Goal: Obtain resource: Download file/media

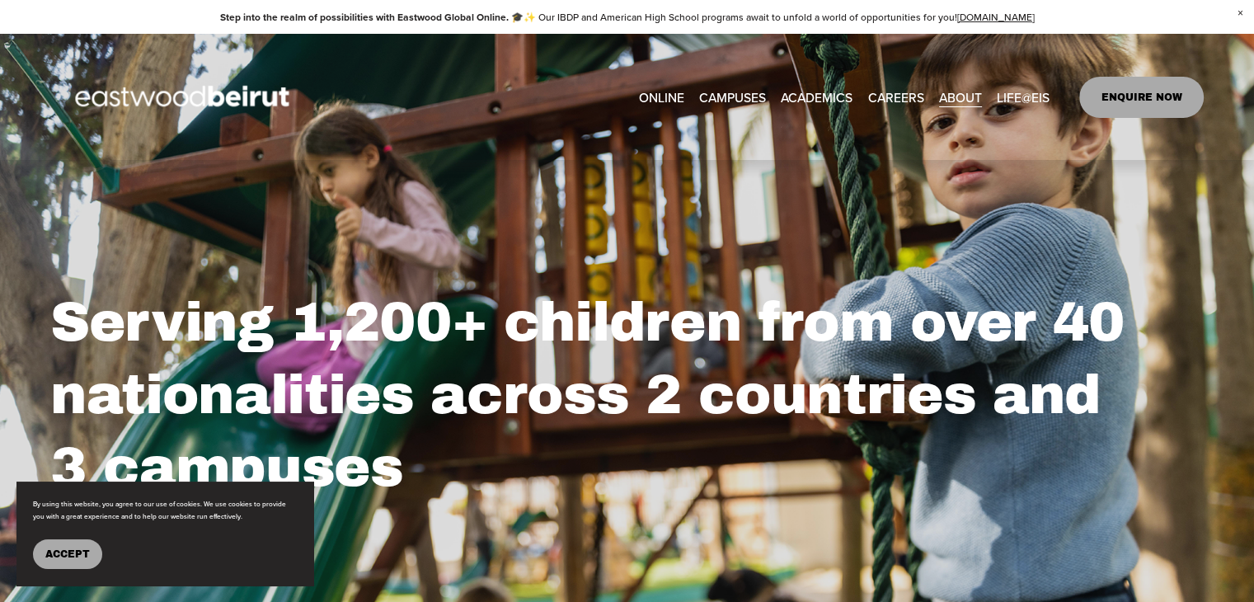
click at [0, 0] on span "Tuition & Financial Aid" at bounding box center [0, 0] width 0 height 0
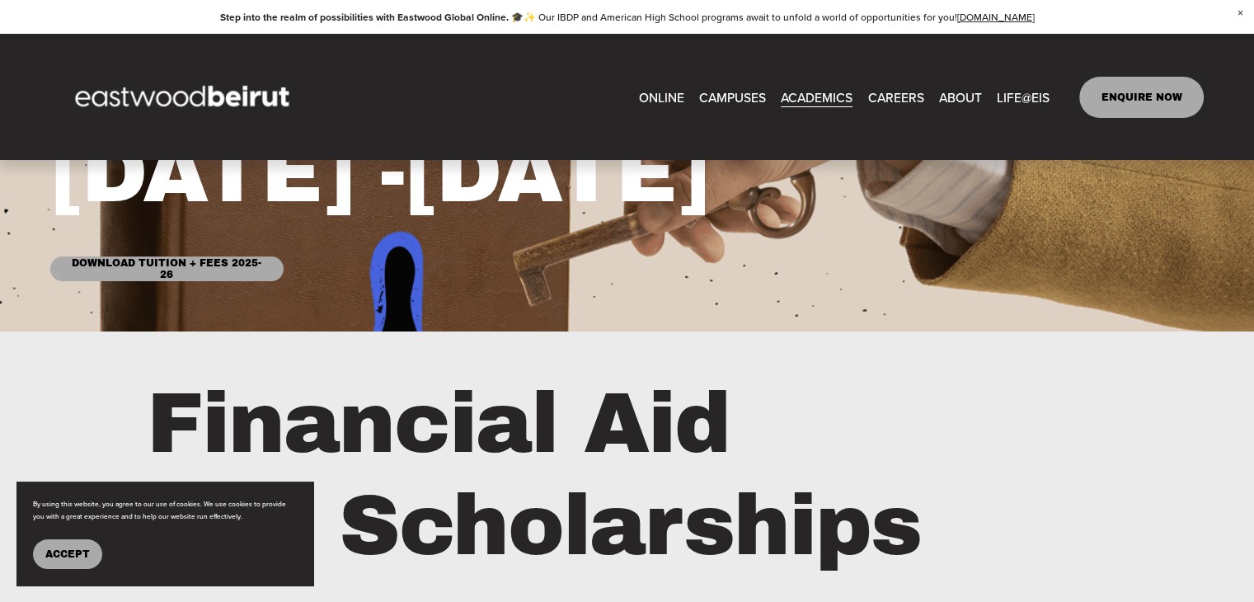
scroll to position [247, 0]
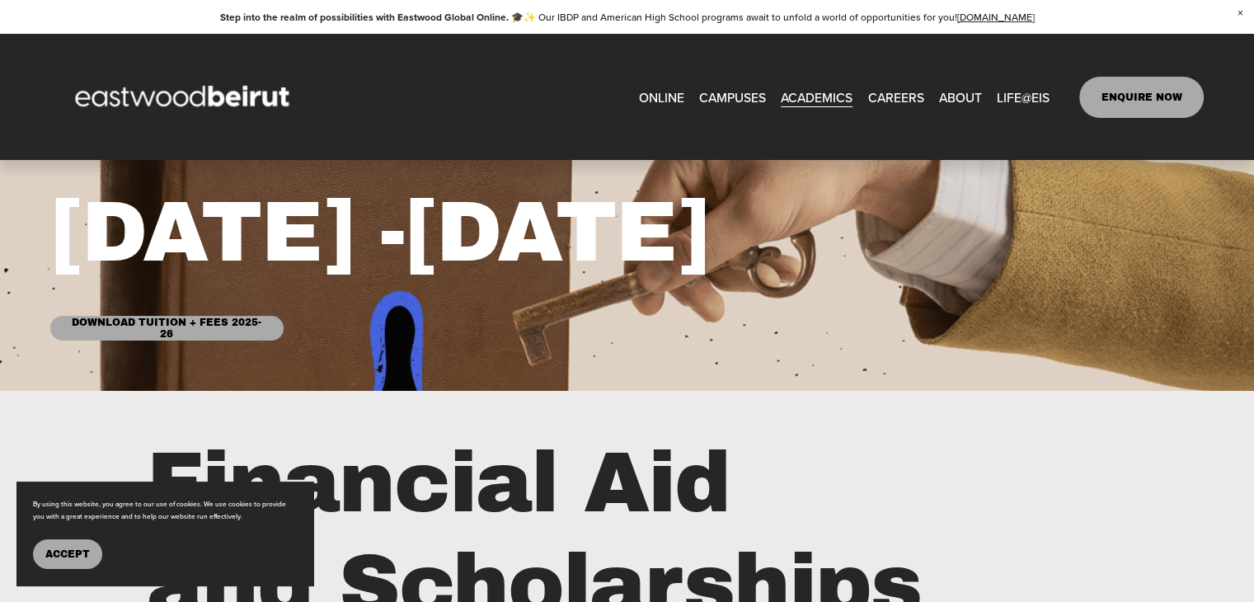
click at [204, 333] on link "Download Tuition + Fees 2025-26" at bounding box center [166, 328] width 233 height 25
click at [0, 0] on span "Lebanese Program" at bounding box center [0, 0] width 0 height 0
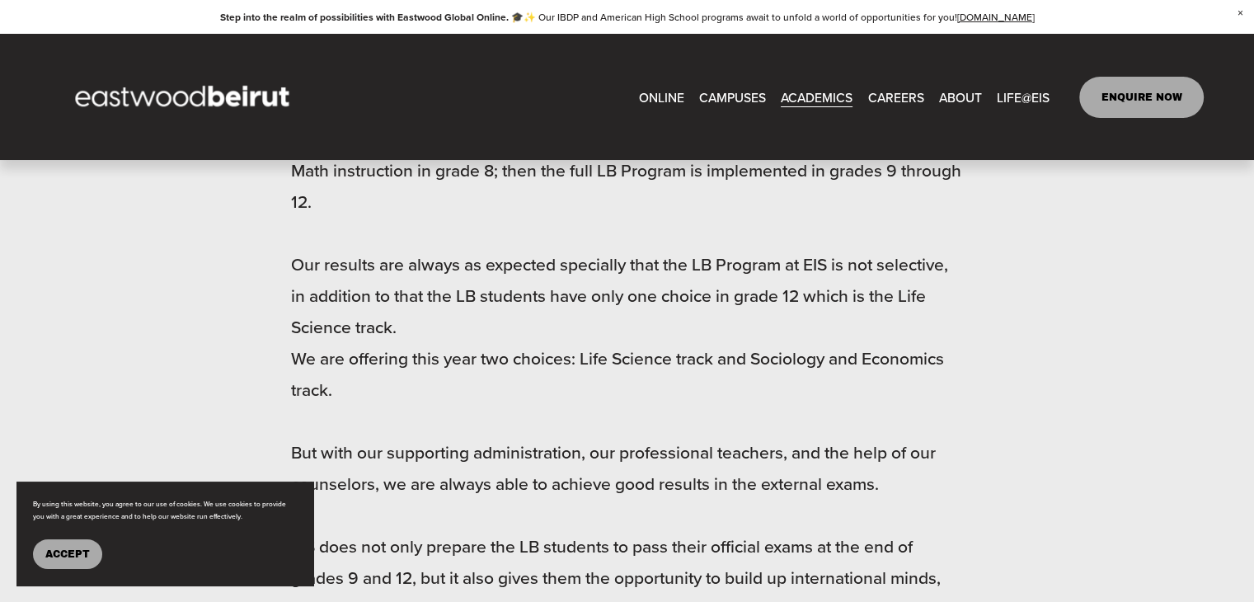
scroll to position [1732, 0]
